Goal: Entertainment & Leisure: Consume media (video, audio)

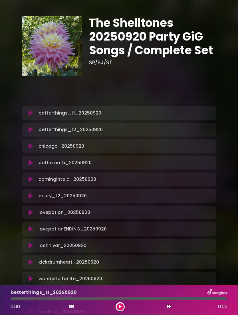
click at [97, 111] on p "betterthings_t1_20250920 Loading Track..." at bounding box center [70, 113] width 63 height 7
click at [29, 111] on icon at bounding box center [31, 113] width 4 height 6
click at [121, 303] on button at bounding box center [120, 306] width 7 height 7
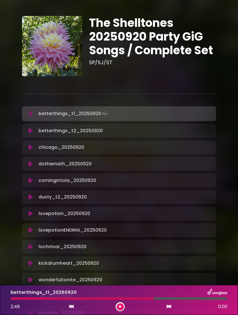
click at [121, 306] on icon at bounding box center [120, 306] width 2 height 3
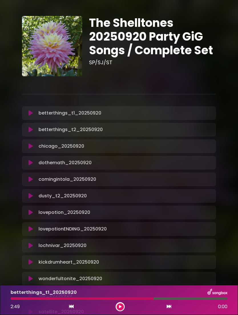
click at [117, 306] on button at bounding box center [120, 306] width 7 height 7
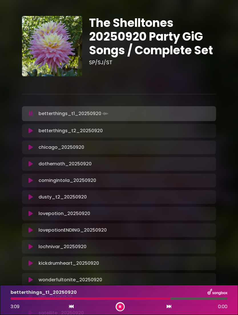
click at [122, 307] on button at bounding box center [120, 306] width 7 height 7
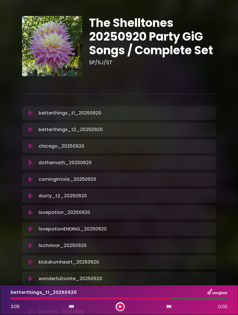
click at [29, 129] on icon at bounding box center [31, 130] width 4 height 6
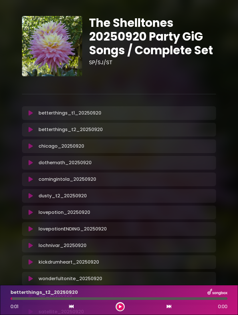
click at [123, 307] on button at bounding box center [120, 306] width 7 height 7
click at [32, 149] on icon at bounding box center [31, 146] width 4 height 6
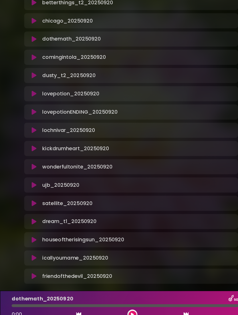
scroll to position [107, 0]
click at [31, 186] on icon at bounding box center [31, 189] width 4 height 6
click at [29, 186] on icon at bounding box center [31, 189] width 4 height 6
click at [30, 186] on icon at bounding box center [31, 189] width 4 height 6
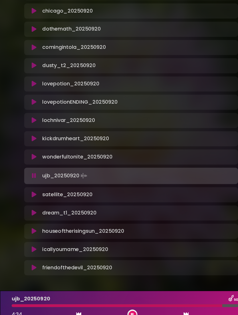
scroll to position [115, 0]
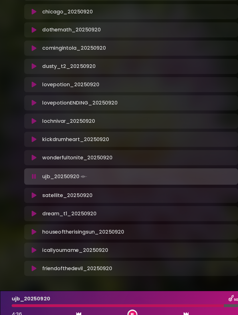
click at [123, 302] on div at bounding box center [120, 306] width 9 height 9
click at [121, 303] on button at bounding box center [120, 306] width 7 height 7
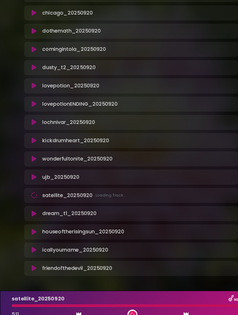
click at [33, 113] on icon at bounding box center [31, 116] width 4 height 6
click at [123, 303] on button at bounding box center [120, 306] width 7 height 7
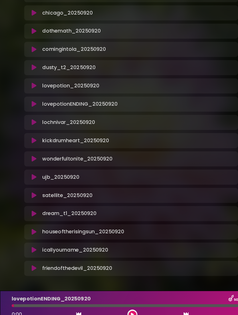
click at [122, 303] on button at bounding box center [120, 306] width 7 height 7
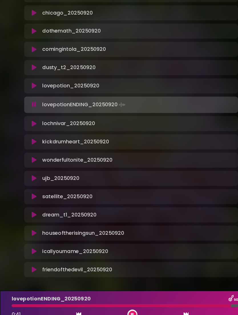
click at [32, 113] on icon at bounding box center [31, 116] width 4 height 6
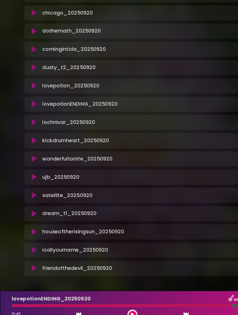
click at [33, 196] on button at bounding box center [30, 199] width 11 height 6
click at [30, 196] on icon at bounding box center [30, 199] width 7 height 6
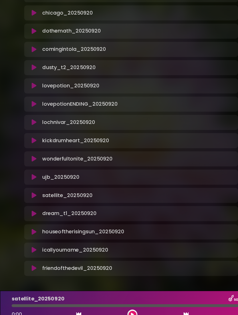
click at [120, 297] on div at bounding box center [119, 298] width 217 height 3
click at [122, 303] on button at bounding box center [120, 306] width 7 height 7
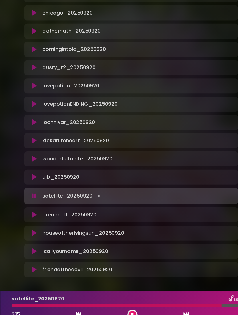
click at [121, 305] on icon at bounding box center [120, 307] width 4 height 4
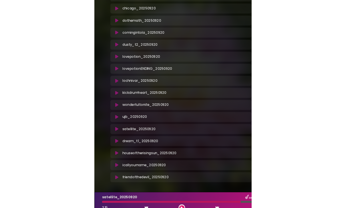
scroll to position [0, 0]
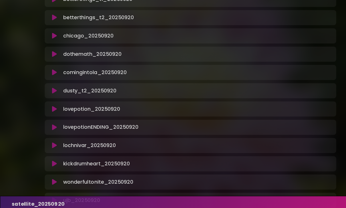
click at [171, 183] on div "satellite_20250920" at bounding box center [172, 184] width 331 height 7
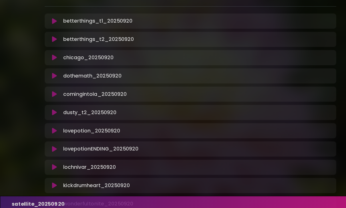
scroll to position [93, 0]
